Goal: Information Seeking & Learning: Understand process/instructions

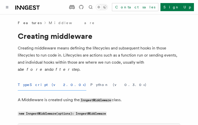
click at [34, 85] on button "TypeScript (v2.0.0+)" at bounding box center [52, 84] width 69 height 11
click at [90, 85] on button "Python (v0.3.0+)" at bounding box center [118, 84] width 56 height 11
